Goal: Task Accomplishment & Management: Manage account settings

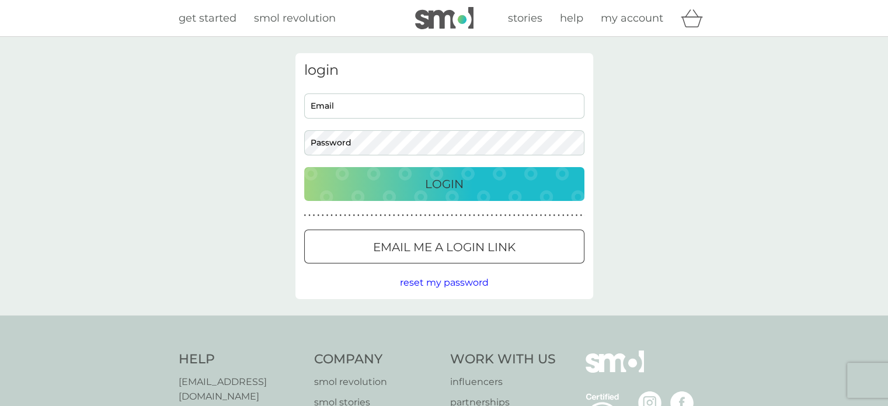
click at [348, 103] on input "Email" at bounding box center [444, 105] width 280 height 25
type input "charlestowers@hotmail.com"
click at [304, 167] on button "Login" at bounding box center [444, 184] width 280 height 34
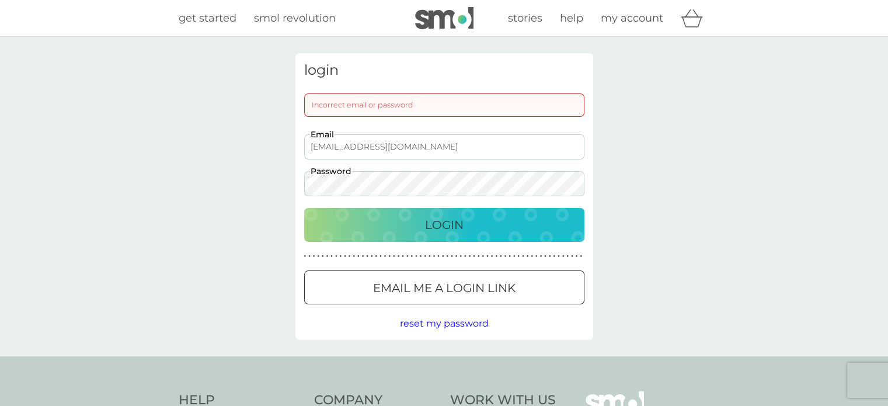
click at [240, 178] on div "login Incorrect email or password charlestowers@hotmail.com Email Password Logi…" at bounding box center [444, 196] width 888 height 319
click at [304, 208] on button "Login" at bounding box center [444, 225] width 280 height 34
click at [453, 328] on span "reset my password" at bounding box center [444, 322] width 89 height 11
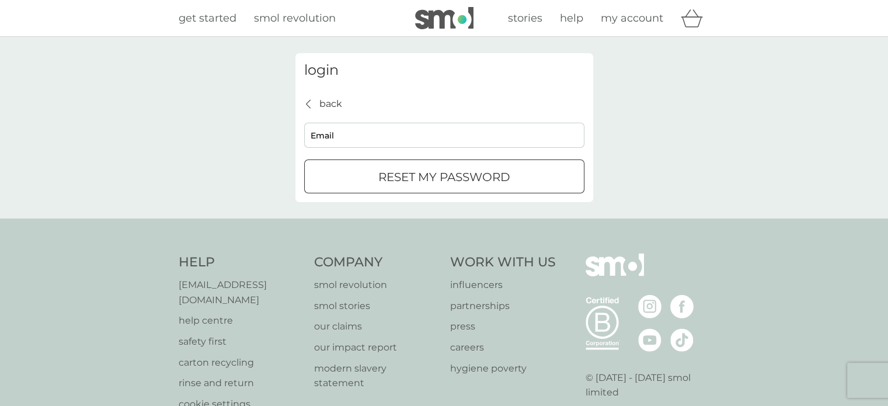
drag, startPoint x: 396, startPoint y: 151, endPoint x: 395, endPoint y: 142, distance: 9.4
click at [396, 149] on div "back back Email reset my password" at bounding box center [444, 144] width 280 height 97
click at [394, 132] on input "Email" at bounding box center [444, 135] width 280 height 25
type input "charlestowers@hotmail.com"
click at [417, 185] on p "reset my password" at bounding box center [444, 176] width 132 height 19
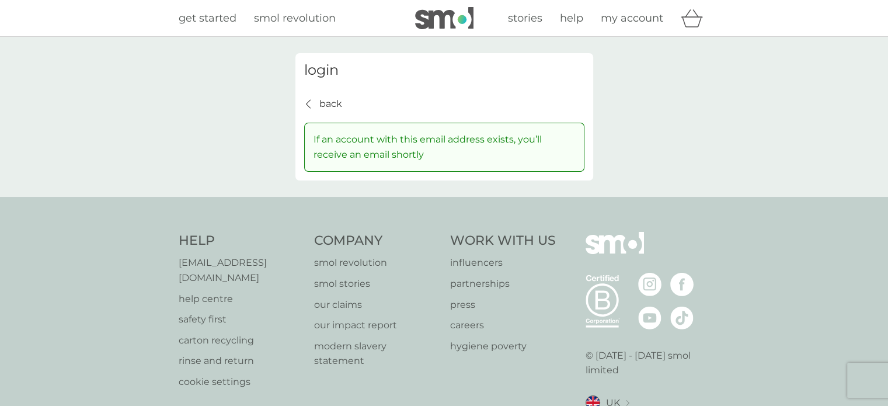
click at [322, 102] on p "back" at bounding box center [330, 103] width 23 height 15
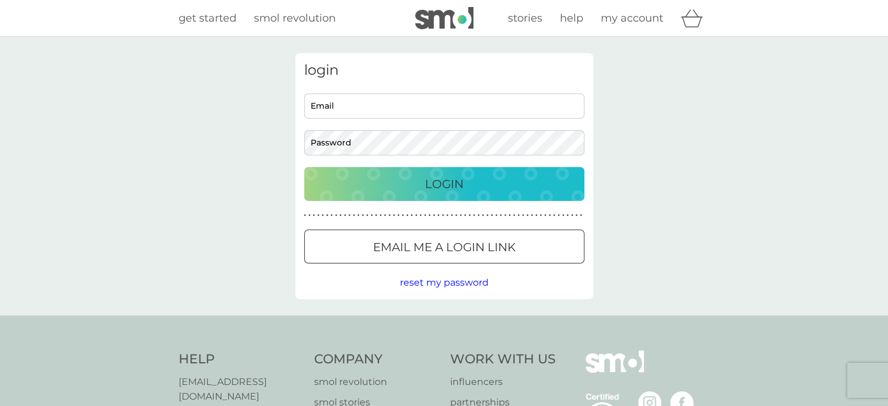
click at [371, 109] on input "Email" at bounding box center [444, 105] width 280 height 25
type input "charlestowers@hotmail.com"
click at [304, 167] on button "Login" at bounding box center [444, 184] width 280 height 34
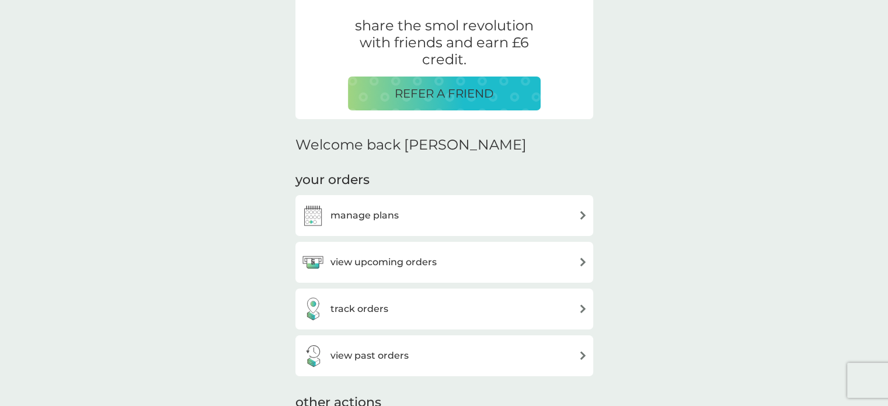
scroll to position [292, 0]
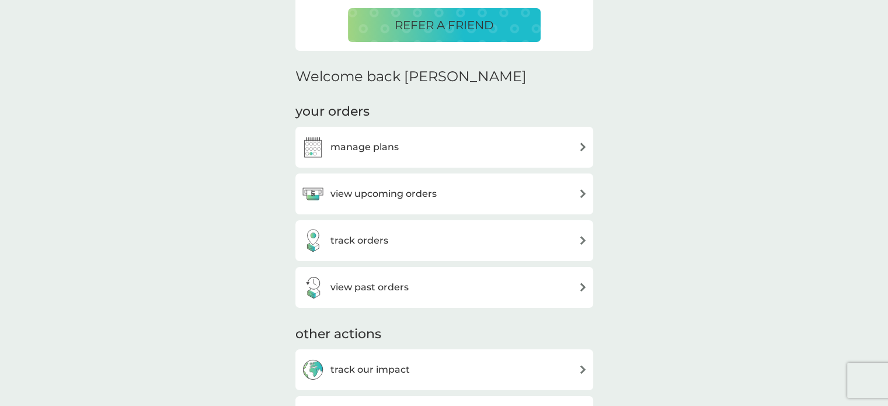
click at [385, 148] on h3 "manage plans" at bounding box center [364, 146] width 68 height 15
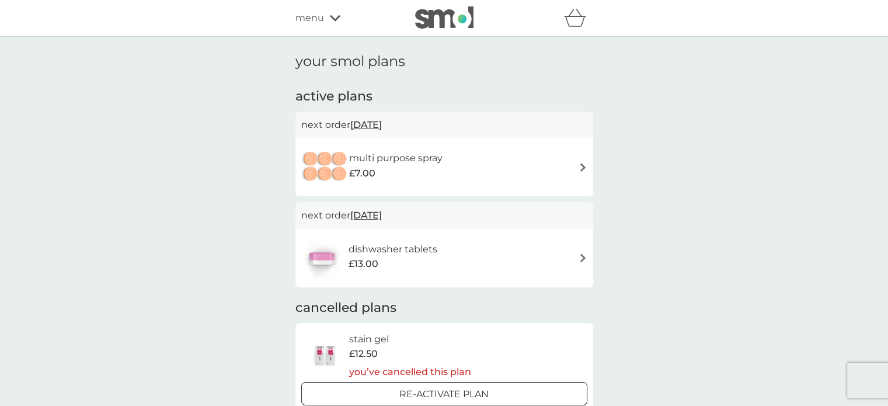
click at [425, 248] on h6 "dishwasher tablets" at bounding box center [392, 249] width 89 height 15
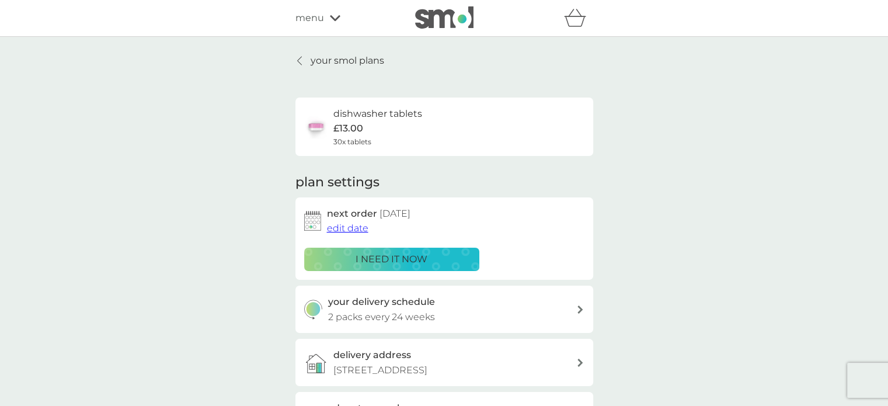
click at [359, 226] on span "edit date" at bounding box center [347, 227] width 41 height 11
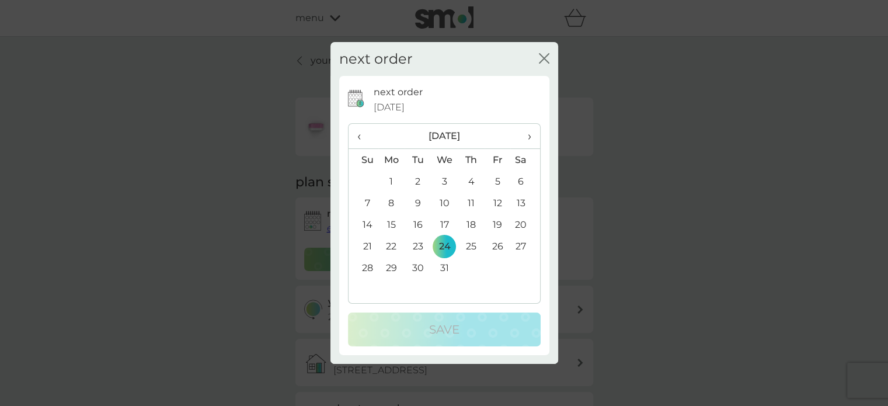
click at [362, 137] on span "‹" at bounding box center [363, 136] width 12 height 25
click at [523, 132] on span "›" at bounding box center [525, 136] width 12 height 25
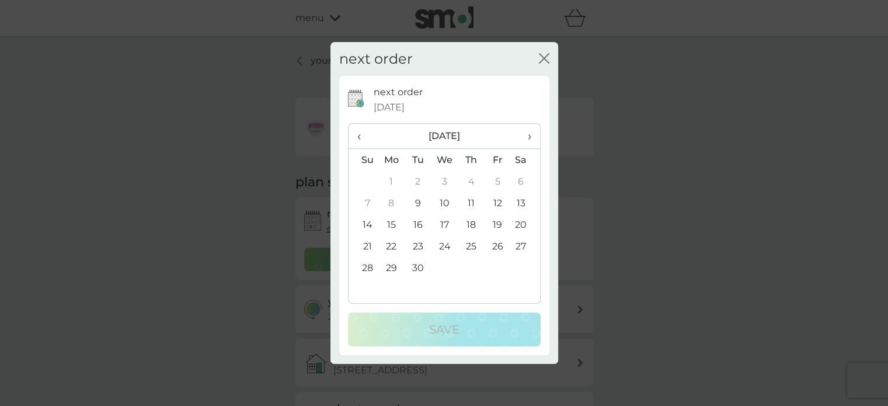
click at [420, 201] on td "9" at bounding box center [417, 203] width 26 height 22
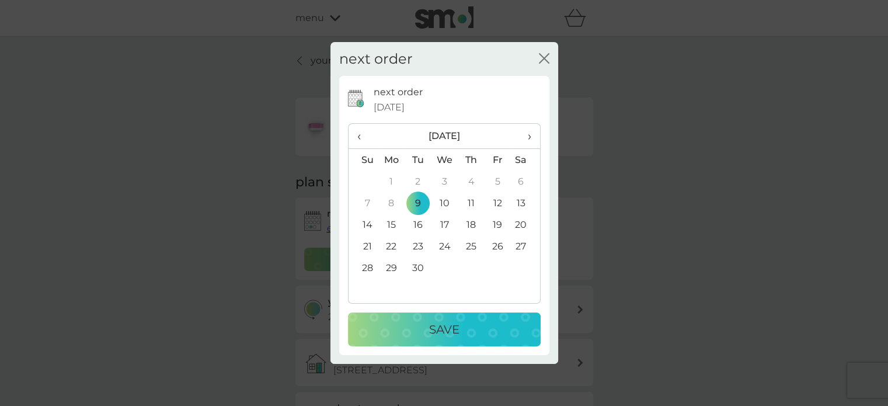
click at [416, 326] on div "Save" at bounding box center [443, 329] width 169 height 19
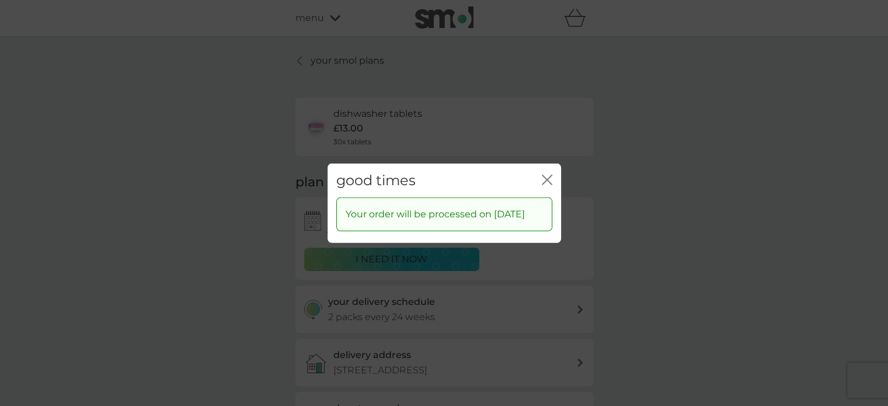
click at [544, 174] on icon "close" at bounding box center [544, 178] width 5 height 9
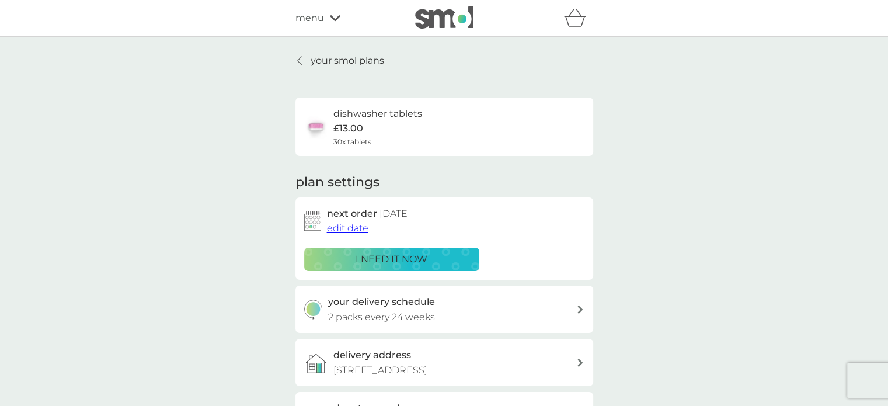
click at [373, 135] on div "dishwasher tablets £13.00 30x tablets" at bounding box center [377, 126] width 89 height 41
